Goal: Find specific page/section: Find specific page/section

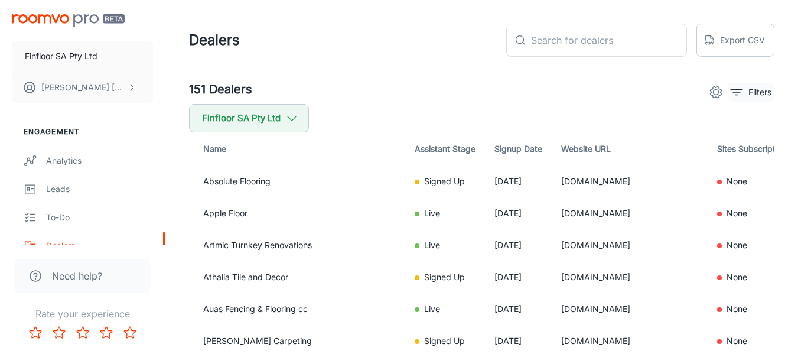
click at [764, 96] on p "Filters" at bounding box center [759, 92] width 23 height 13
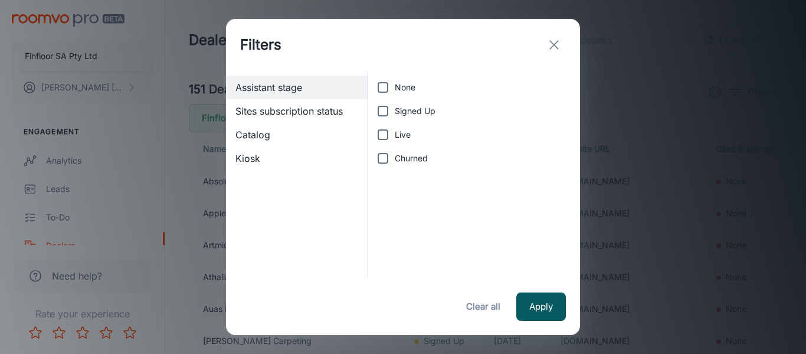
click at [430, 136] on label "Live" at bounding box center [471, 135] width 200 height 24
click at [395, 136] on input "Live" at bounding box center [383, 135] width 24 height 24
checkbox input "true"
click at [540, 303] on button "Apply" at bounding box center [542, 306] width 50 height 28
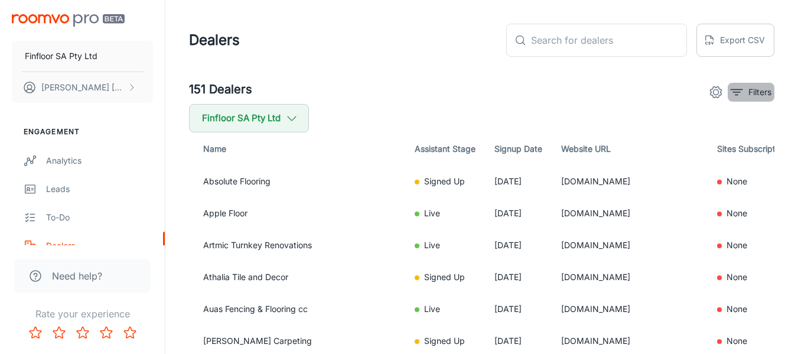
click at [750, 87] on p "Filters" at bounding box center [759, 92] width 23 height 13
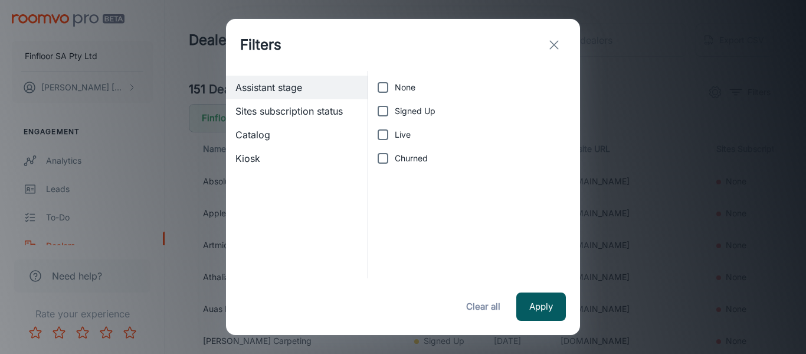
click at [424, 137] on label "Live" at bounding box center [471, 135] width 200 height 24
click at [395, 137] on input "Live" at bounding box center [383, 135] width 24 height 24
checkbox input "true"
click at [548, 294] on button "Apply" at bounding box center [542, 306] width 50 height 28
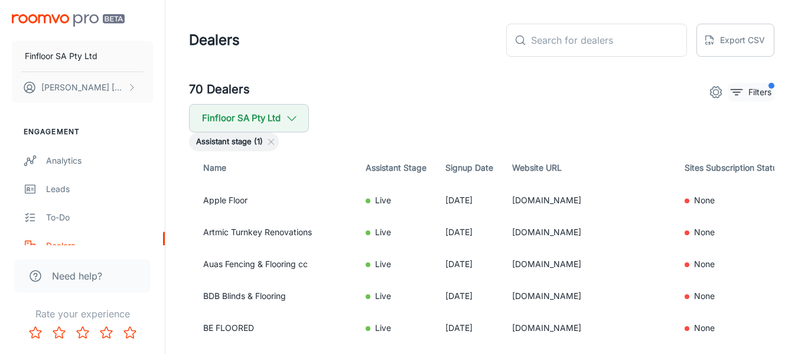
click at [751, 99] on button "Filters" at bounding box center [750, 92] width 47 height 19
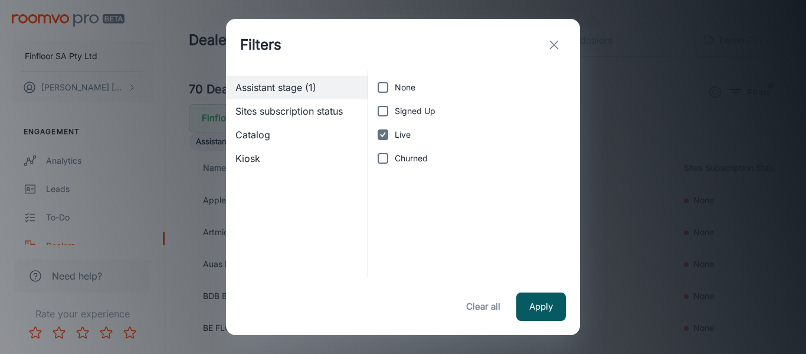
click at [403, 159] on span "Churned" at bounding box center [411, 158] width 33 height 13
click at [395, 159] on input "Churned" at bounding box center [383, 158] width 24 height 24
checkbox input "true"
click at [393, 143] on input "Live" at bounding box center [383, 135] width 24 height 24
checkbox input "false"
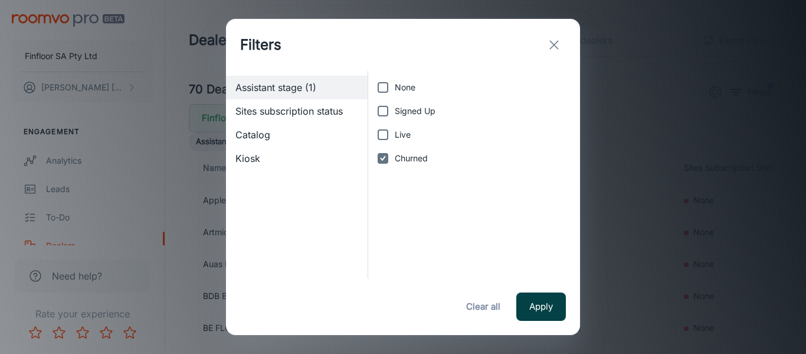
click at [540, 303] on button "Apply" at bounding box center [542, 306] width 50 height 28
